Goal: Obtain resource: Download file/media

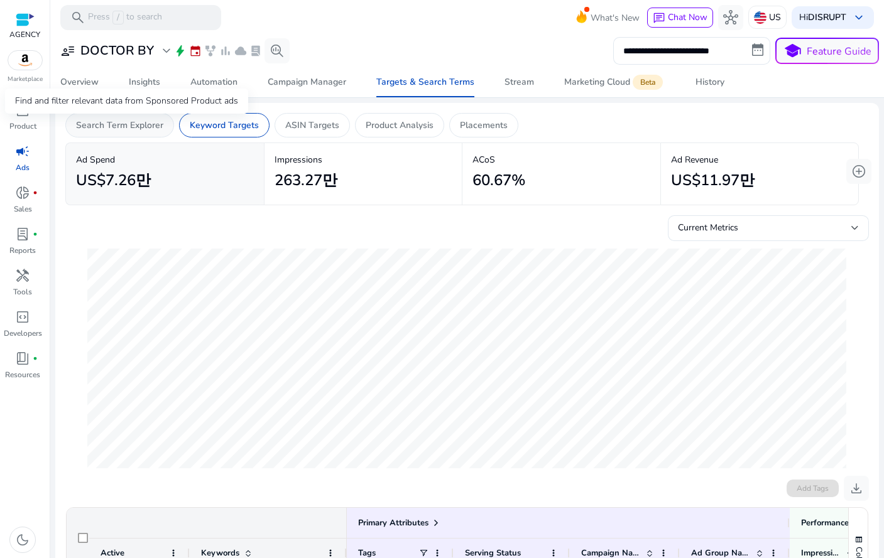
click at [106, 129] on p "Search Term Explorer" at bounding box center [119, 125] width 87 height 13
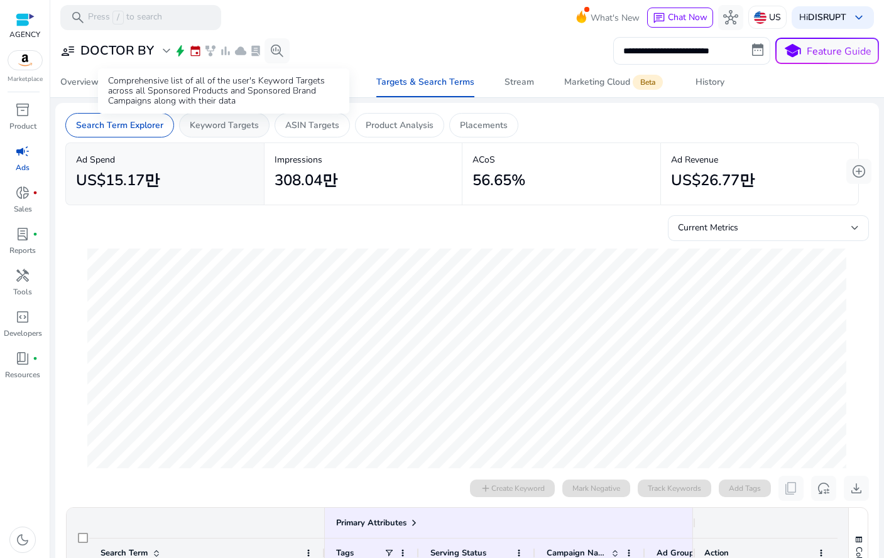
click at [219, 129] on p "Keyword Targets" at bounding box center [224, 125] width 69 height 13
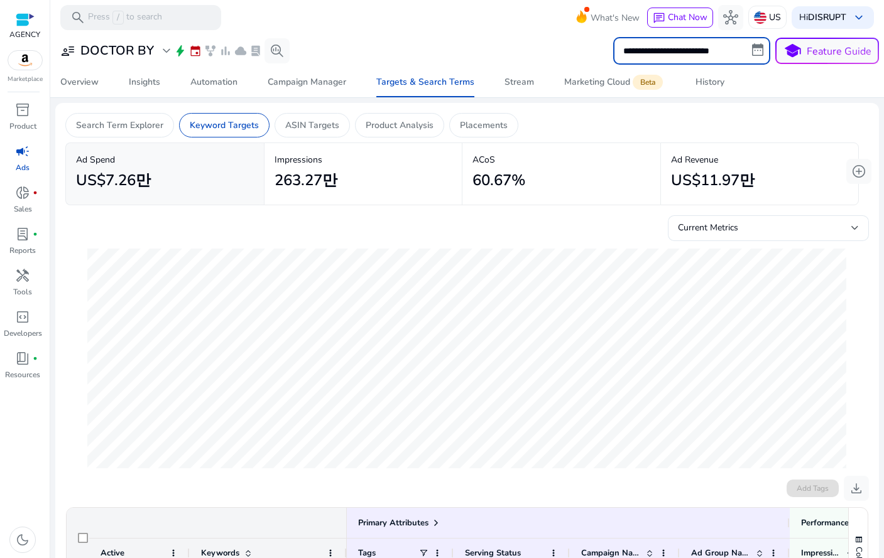
click at [693, 50] on input "**********" at bounding box center [691, 51] width 157 height 28
select select "*"
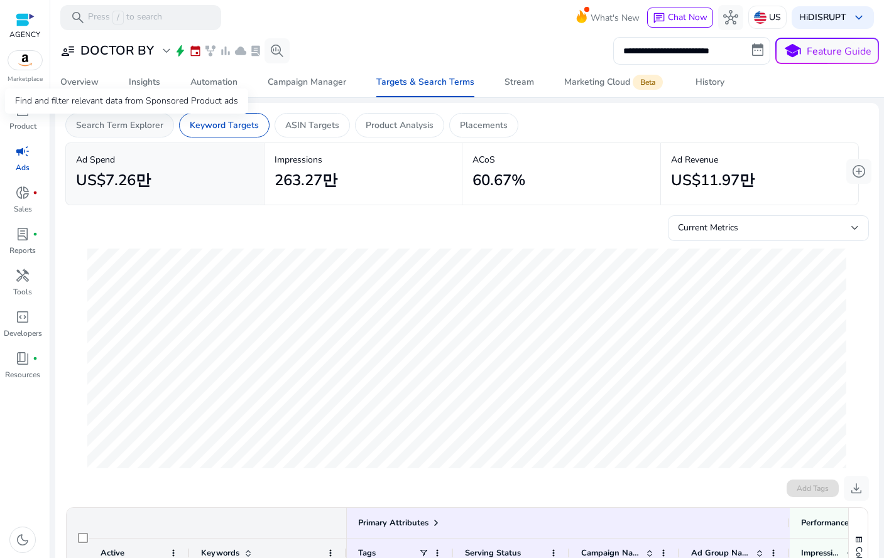
click at [104, 127] on p "Search Term Explorer" at bounding box center [119, 125] width 87 height 13
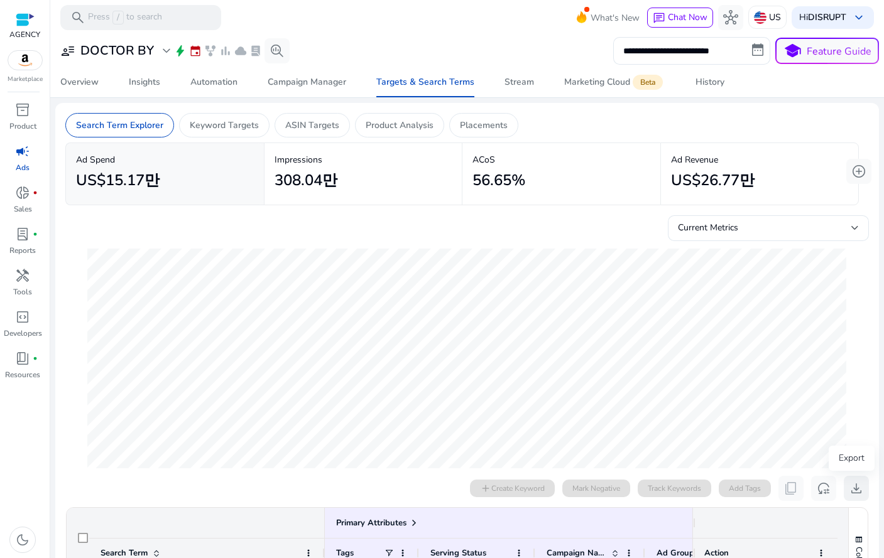
click at [852, 494] on span "download" at bounding box center [856, 488] width 15 height 15
